Goal: Check status

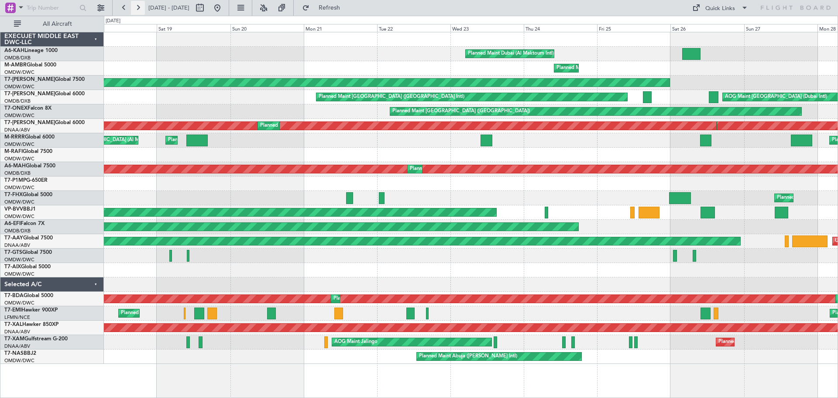
click at [139, 6] on button at bounding box center [138, 8] width 14 height 14
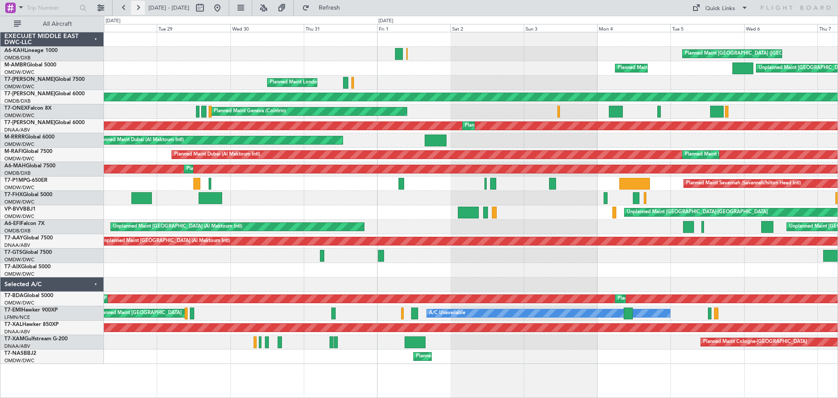
click at [139, 9] on button at bounding box center [138, 8] width 14 height 14
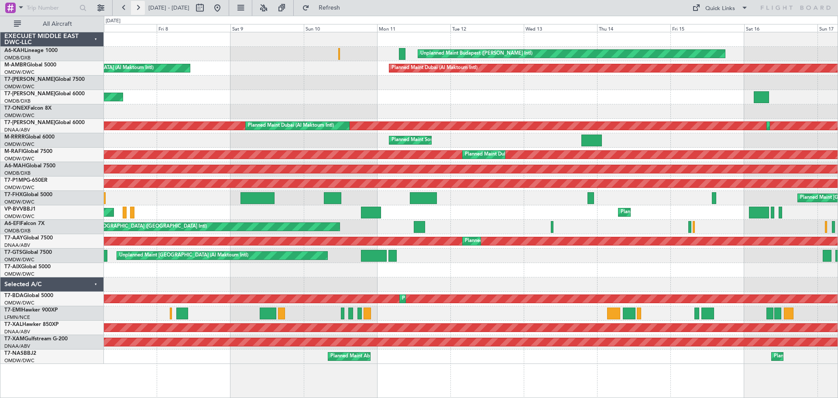
click at [139, 9] on button at bounding box center [138, 8] width 14 height 14
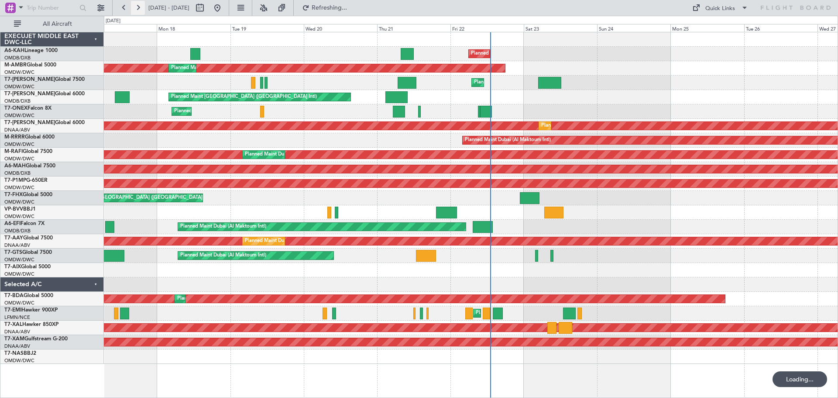
click at [139, 9] on button at bounding box center [138, 8] width 14 height 14
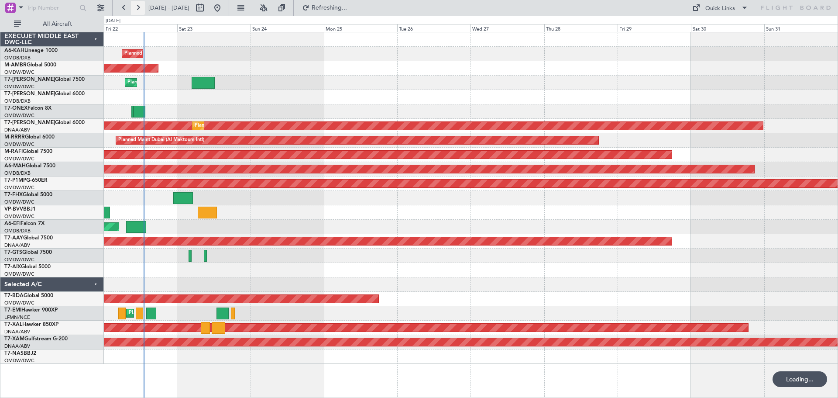
click at [139, 9] on button at bounding box center [138, 8] width 14 height 14
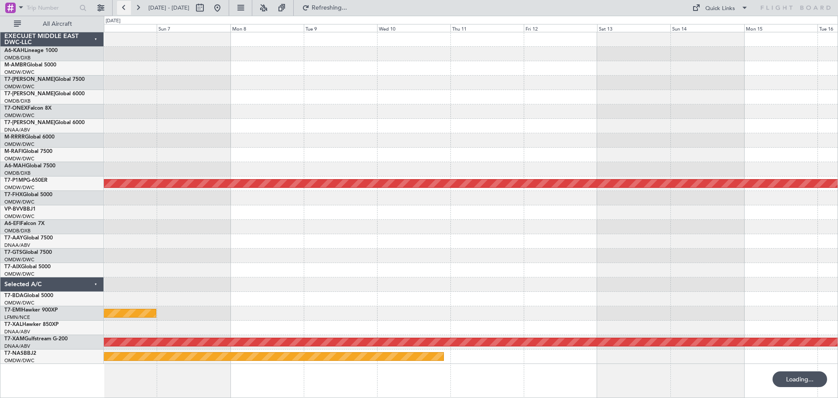
click at [128, 12] on button at bounding box center [124, 8] width 14 height 14
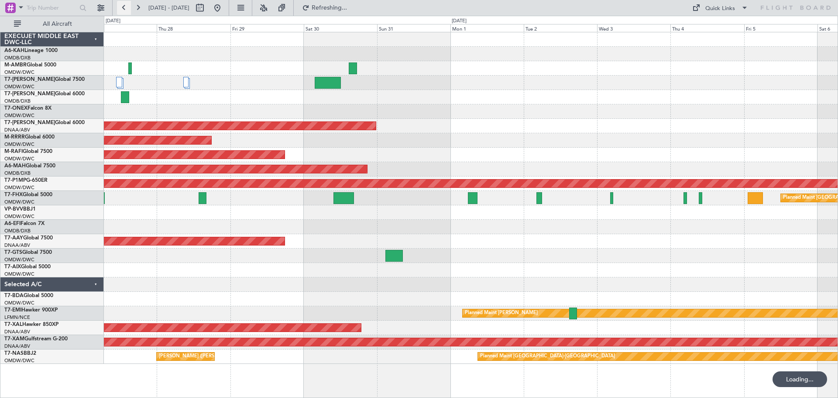
click at [128, 12] on button at bounding box center [124, 8] width 14 height 14
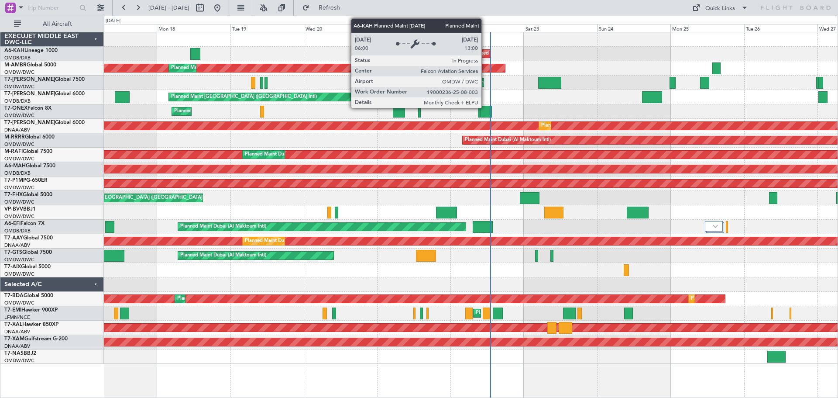
click at [481, 55] on div "Planned Maint Dubai (Al Maktoum Intl)" at bounding box center [514, 53] width 86 height 13
